Goal: Task Accomplishment & Management: Manage account settings

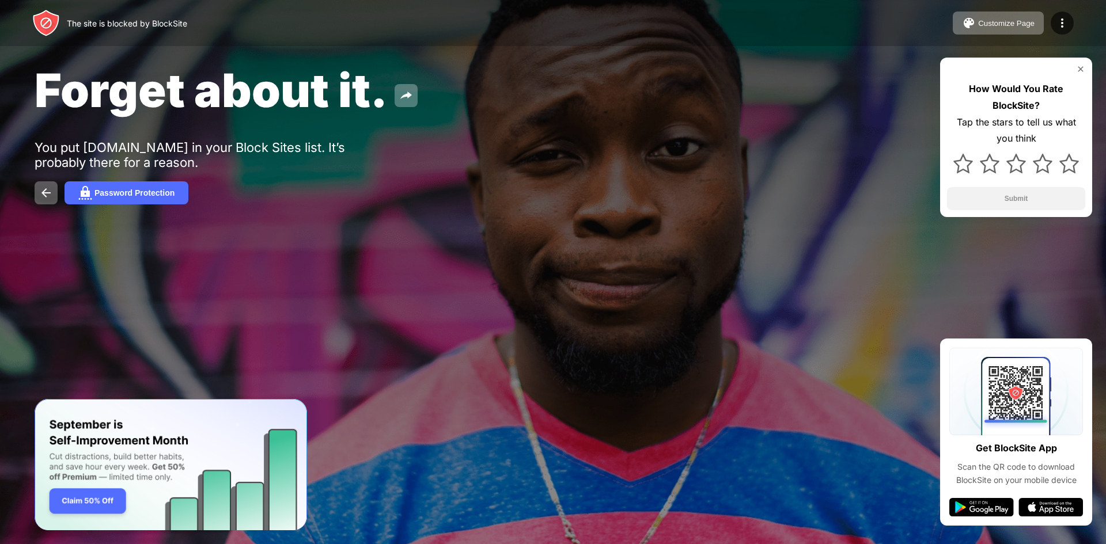
click at [1075, 62] on div "How Would You Rate BlockSite? Tap the stars to tell us what you think Submit" at bounding box center [1016, 138] width 152 height 160
click at [1085, 71] on img at bounding box center [1080, 69] width 9 height 9
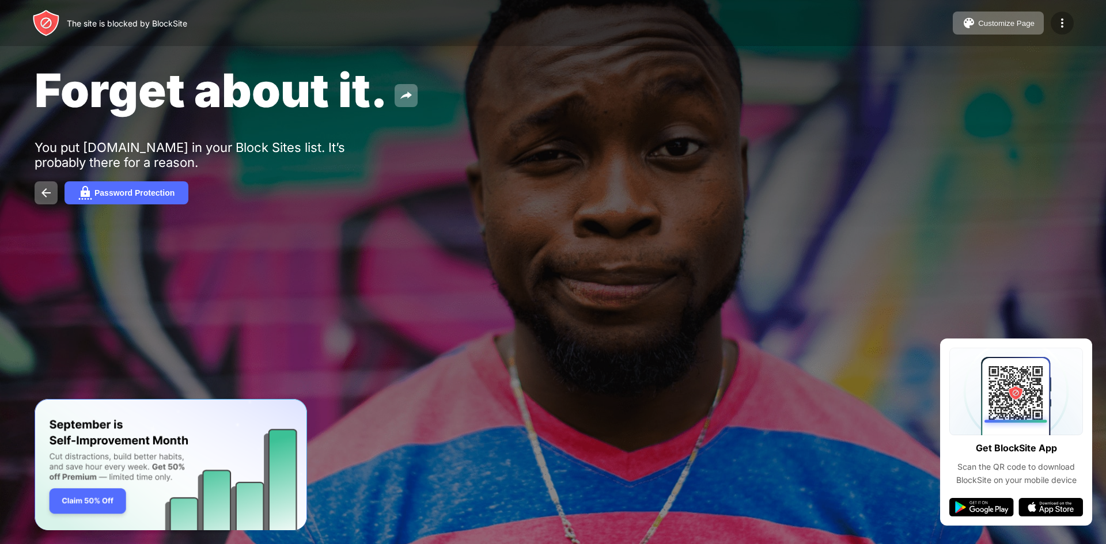
click at [1058, 18] on img at bounding box center [1062, 23] width 14 height 14
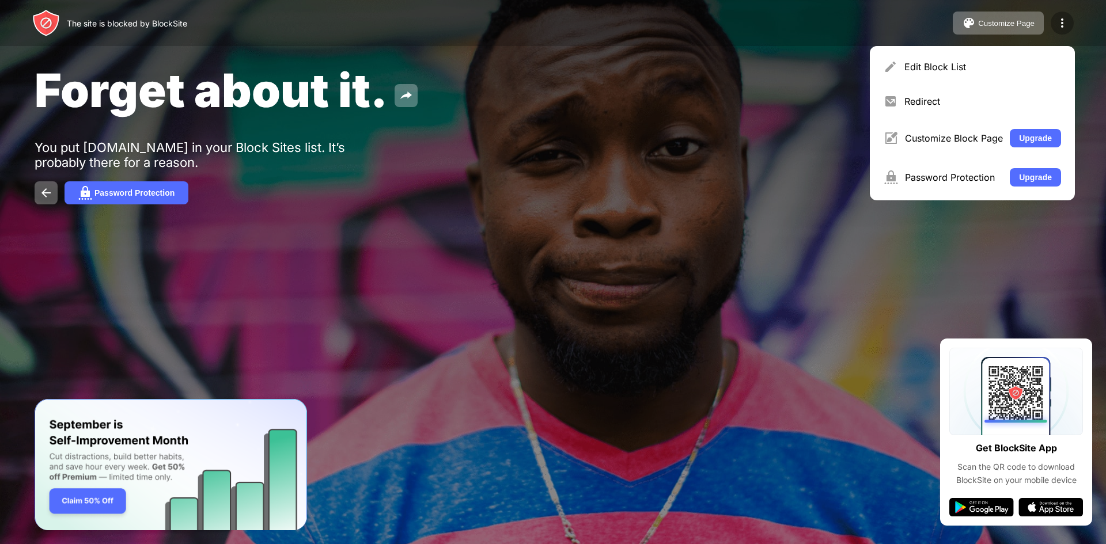
click at [1064, 13] on div at bounding box center [1062, 23] width 23 height 23
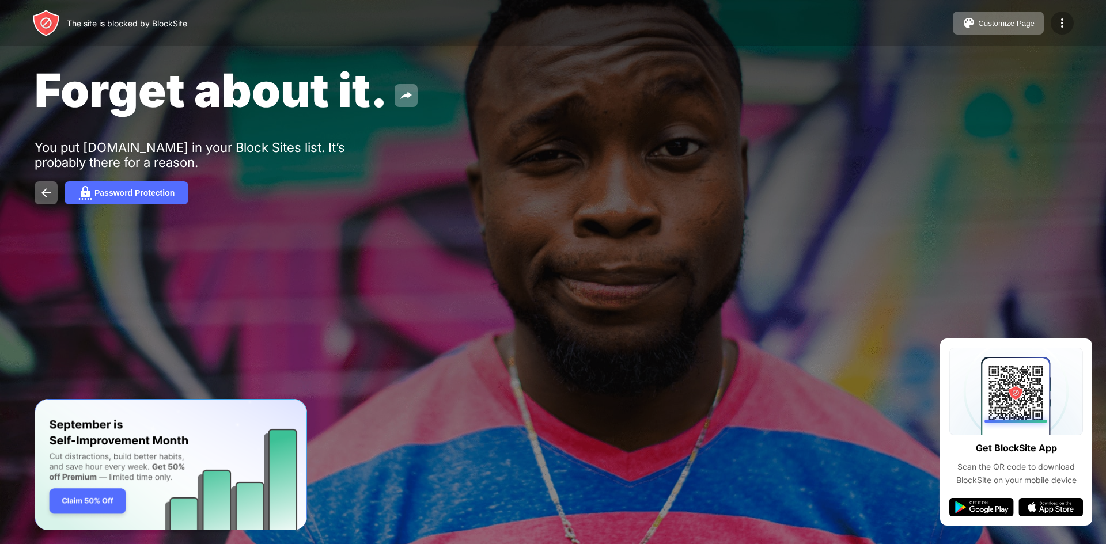
click at [1064, 13] on div at bounding box center [1062, 23] width 23 height 23
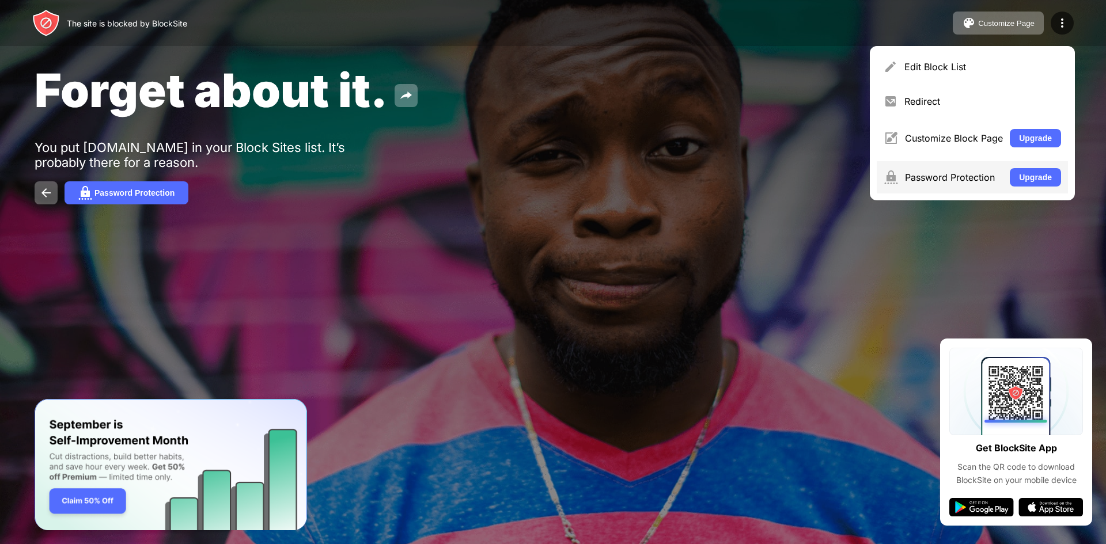
click at [968, 177] on div "Password Protection" at bounding box center [954, 178] width 98 height 12
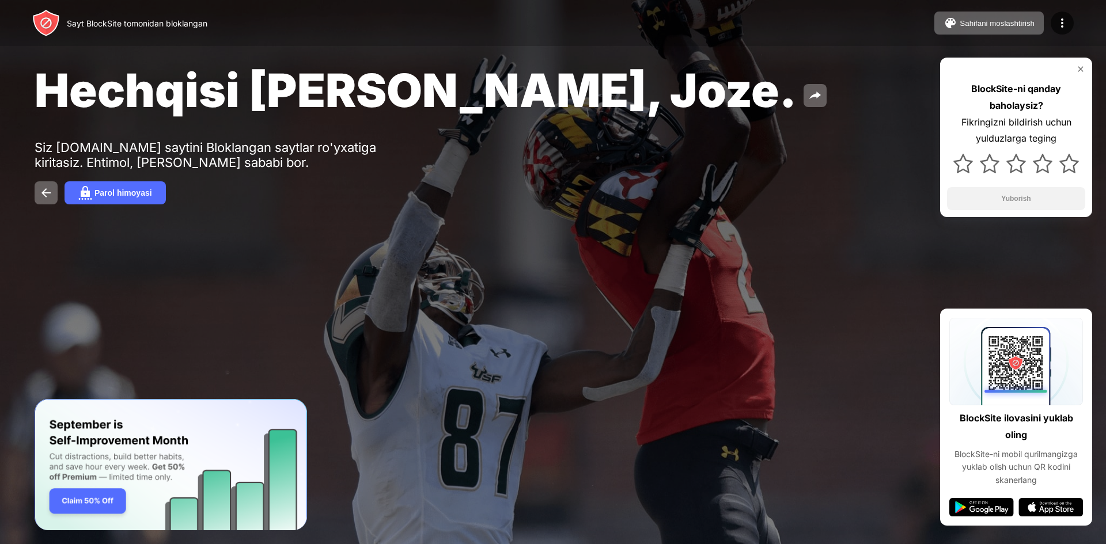
drag, startPoint x: 677, startPoint y: 490, endPoint x: 561, endPoint y: 571, distance: 141.7
click at [561, 544] on html "Sayt BlockSite tomonidan bloklangan Sahifani moslashtirish Bloklar ro'yxatini t…" at bounding box center [553, 272] width 1106 height 544
